Goal: Find specific page/section: Find specific page/section

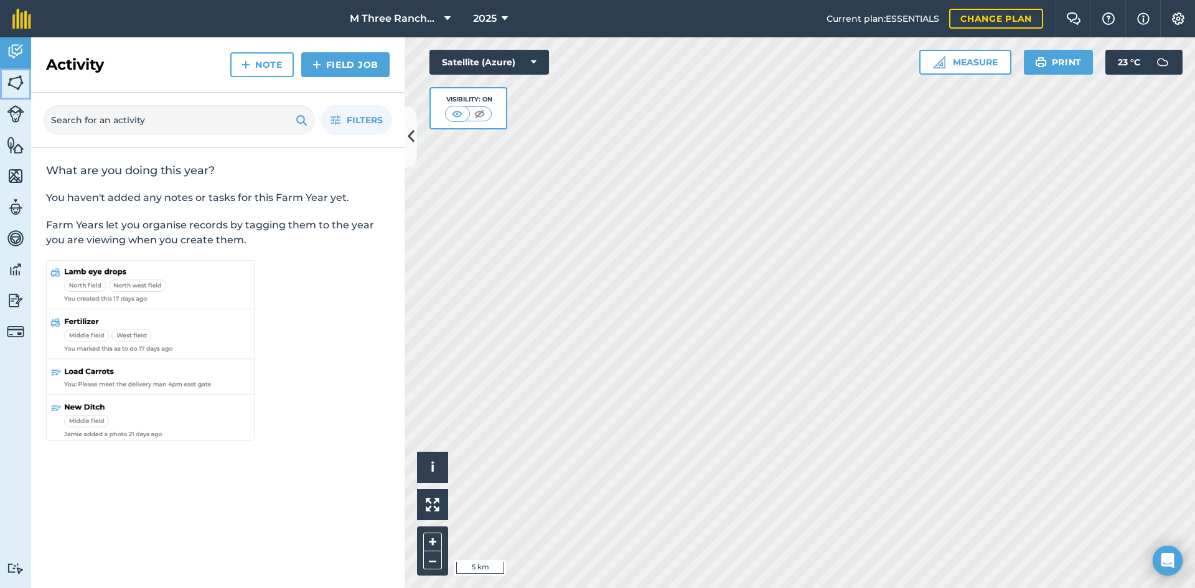
click at [14, 85] on img at bounding box center [15, 82] width 17 height 19
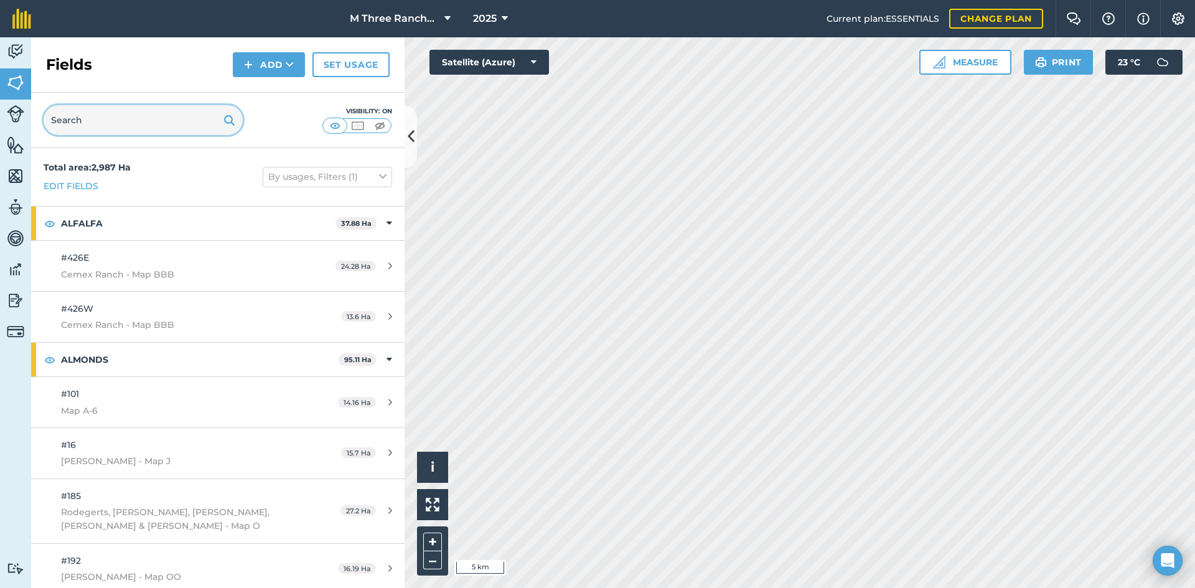
click at [111, 123] on input "text" at bounding box center [143, 120] width 199 height 30
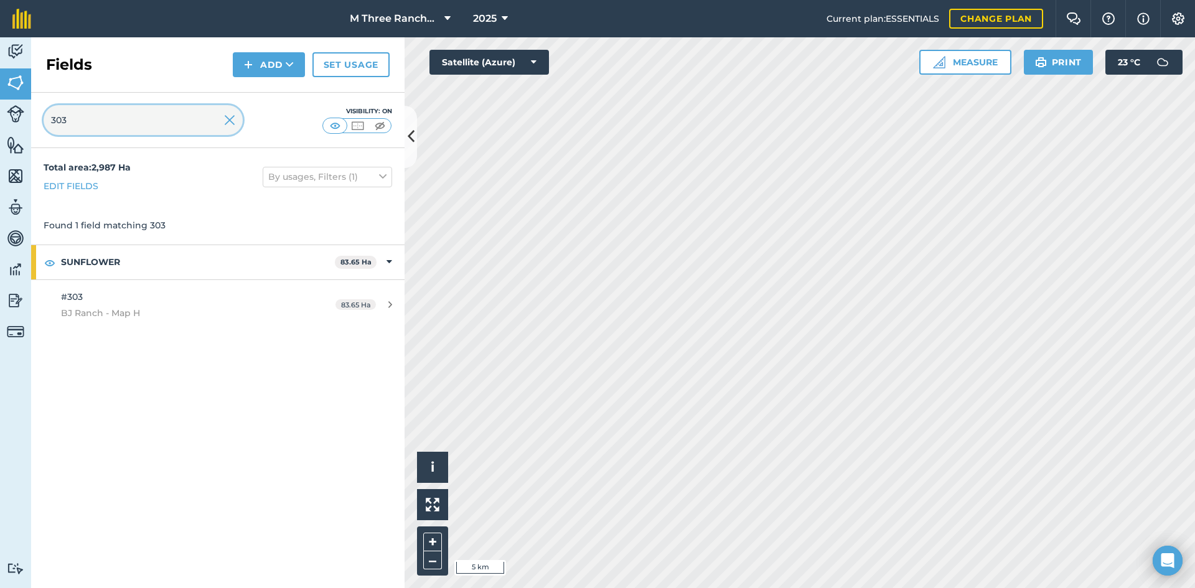
type input "303"
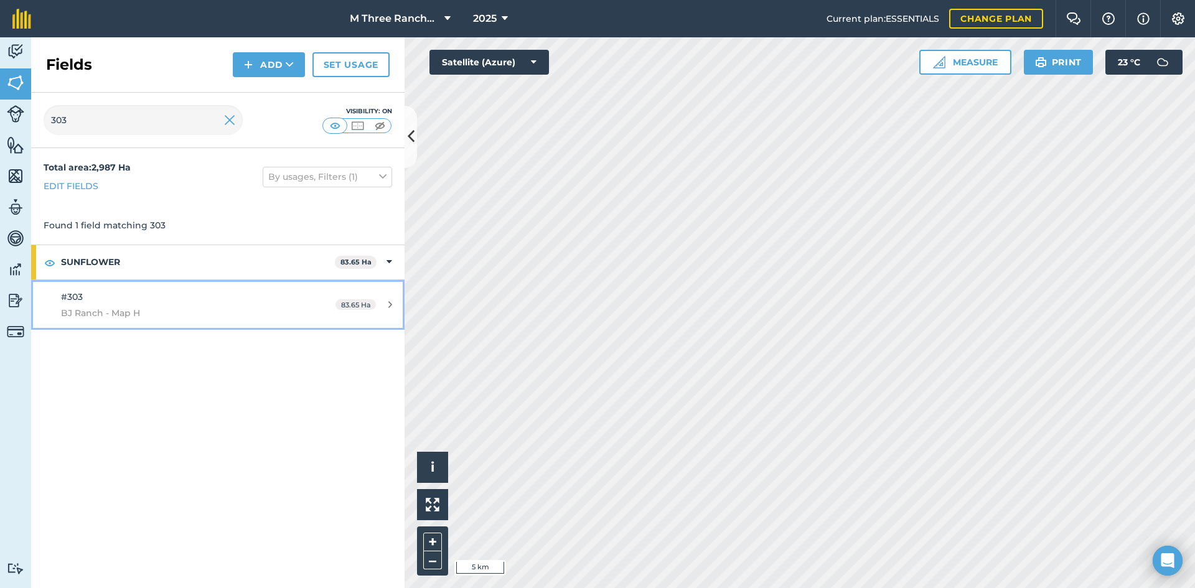
click at [93, 302] on div "#303 BJ Ranch - Map H" at bounding box center [178, 305] width 234 height 30
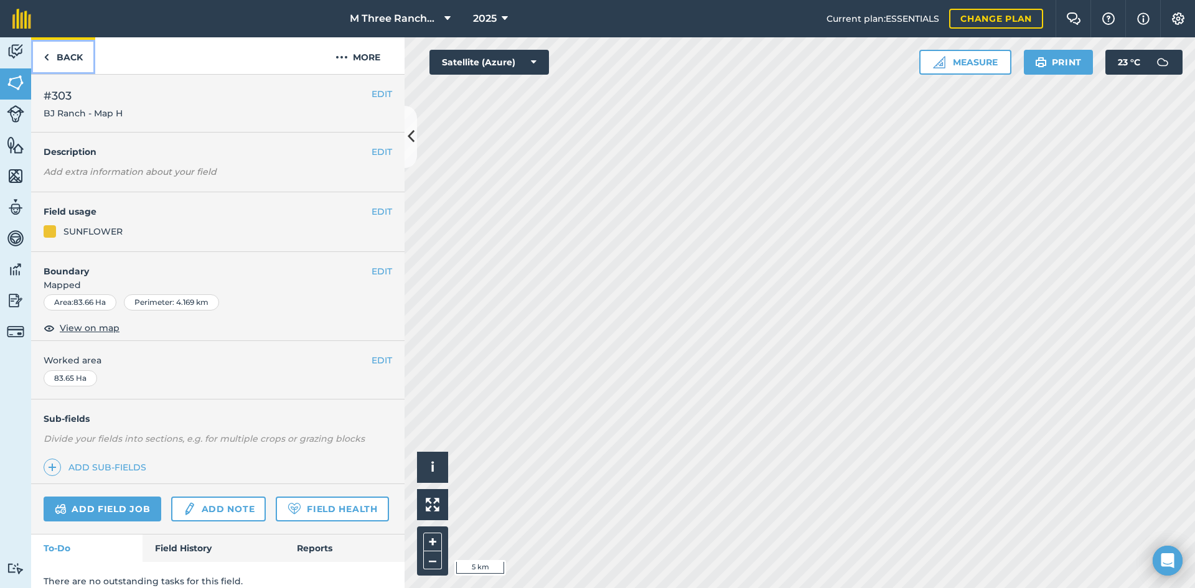
click at [47, 55] on img at bounding box center [47, 57] width 6 height 15
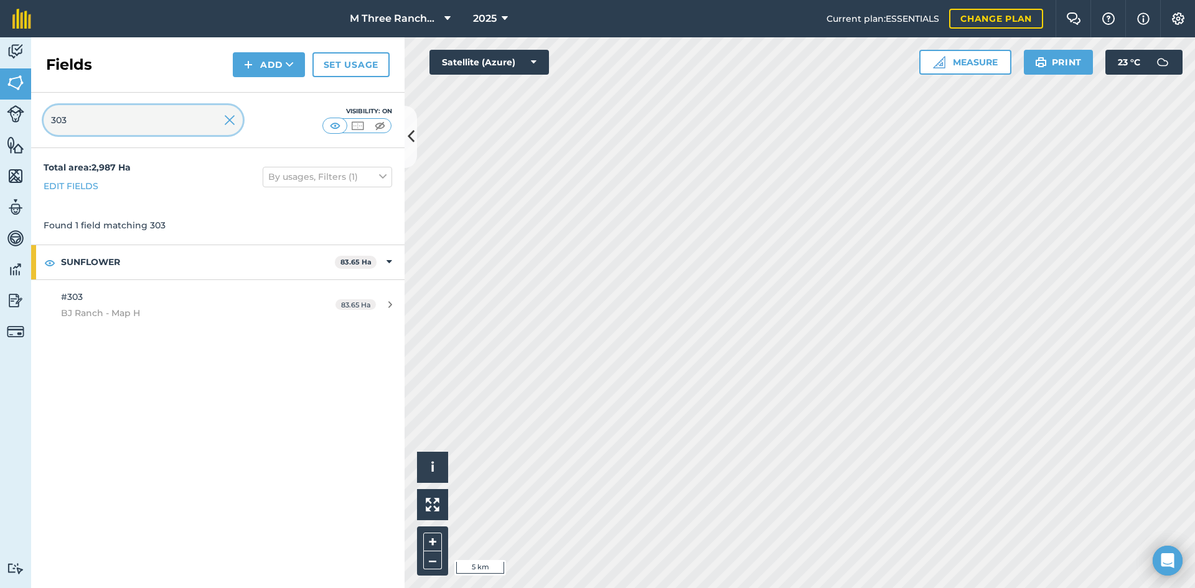
click at [96, 128] on input "303" at bounding box center [143, 120] width 199 height 30
type input "313"
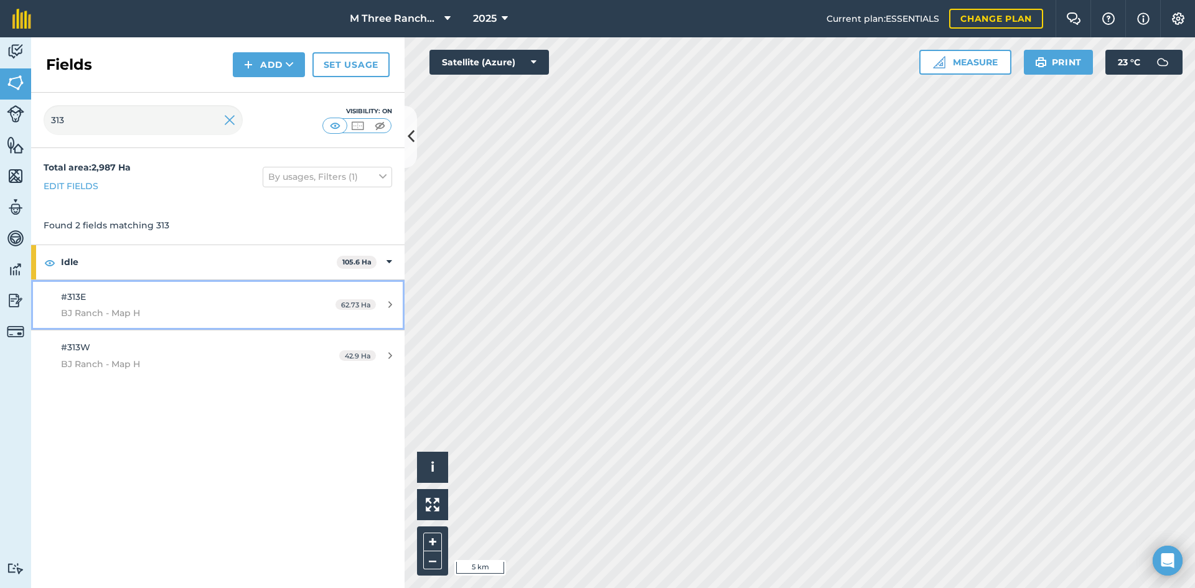
click at [82, 303] on div "#313E BJ Ranch - Map H" at bounding box center [178, 305] width 234 height 30
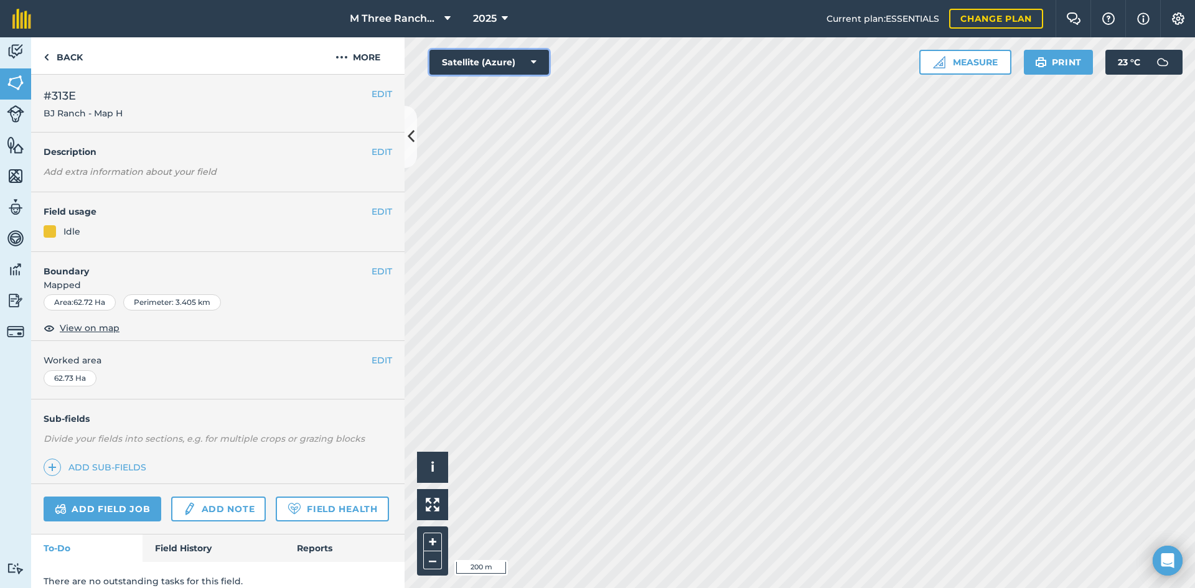
click at [528, 60] on button "Satellite (Azure)" at bounding box center [488, 62] width 119 height 25
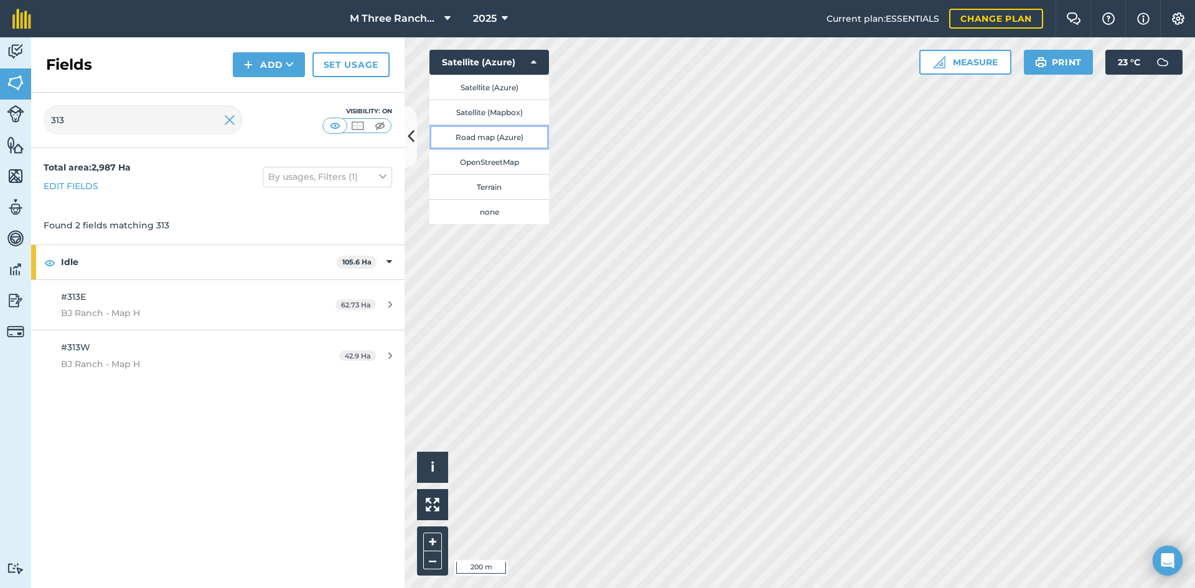
click at [474, 134] on button "Road map (Azure)" at bounding box center [488, 136] width 119 height 25
